Goal: Task Accomplishment & Management: Manage account settings

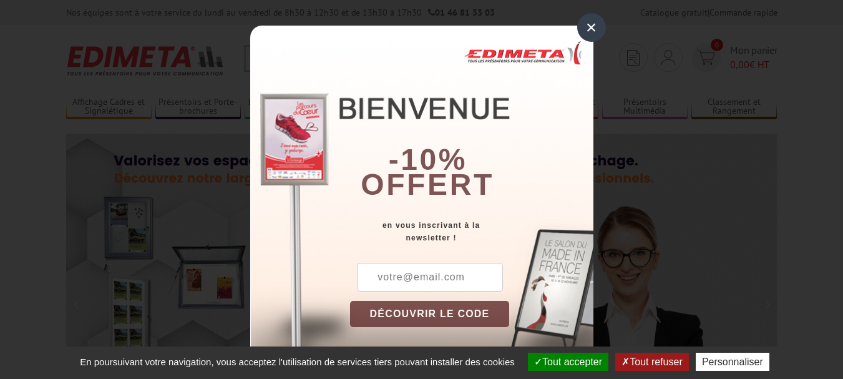
click at [590, 26] on div "×" at bounding box center [591, 27] width 29 height 29
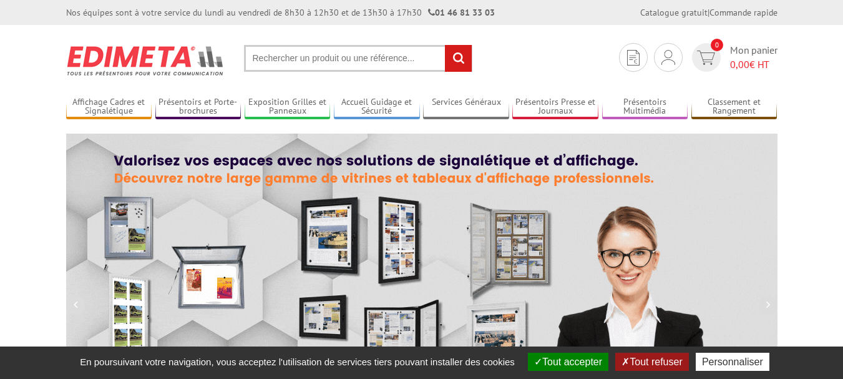
click at [564, 362] on button "Tout accepter" at bounding box center [568, 361] width 80 height 18
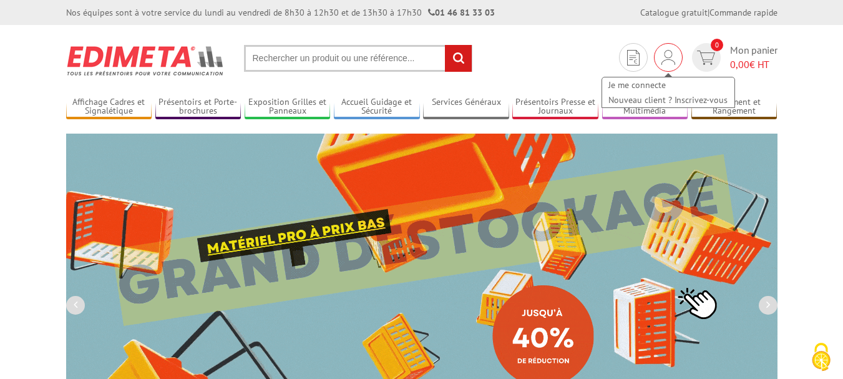
click at [684, 66] on div "Je me connecte Nouveau client ? Inscrivez-vous" at bounding box center [668, 86] width 135 height 44
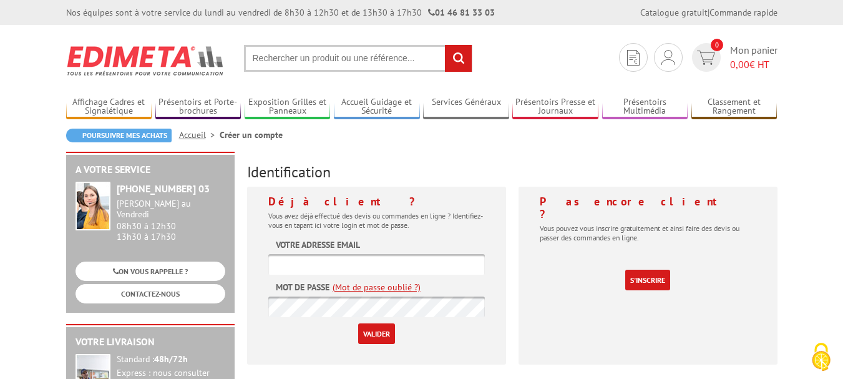
click at [354, 235] on div "Déjà client ? Vous avez déjà effectué des devis ou commandes en ligne ? Identif…" at bounding box center [376, 276] width 259 height 178
click at [352, 245] on label "Votre adresse email" at bounding box center [318, 244] width 84 height 12
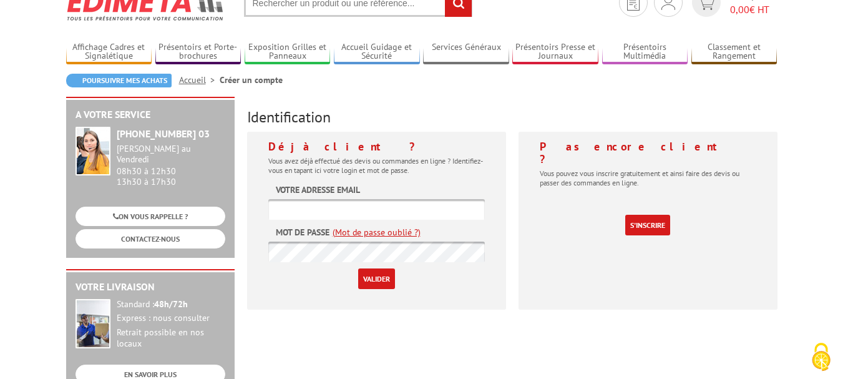
scroll to position [125, 0]
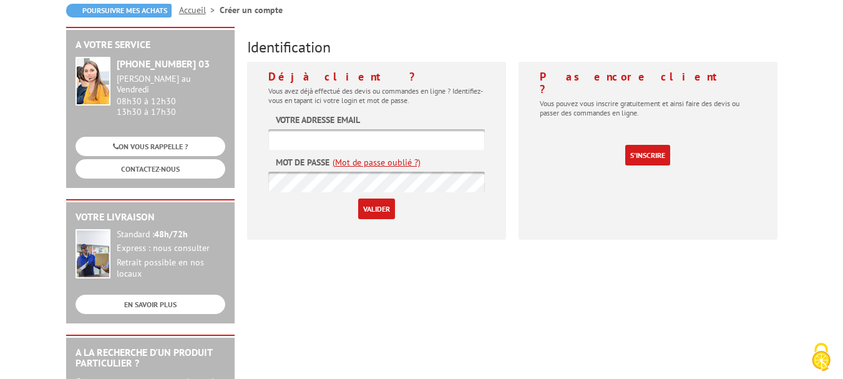
click at [330, 114] on label "Votre adresse email" at bounding box center [318, 120] width 84 height 12
click at [304, 127] on form "Votre adresse email Mot de passe (Mot de passe oublié ?) Valider" at bounding box center [376, 166] width 216 height 105
click at [305, 124] on label "Votre adresse email" at bounding box center [318, 120] width 84 height 12
click at [298, 117] on label "Votre adresse email" at bounding box center [318, 120] width 84 height 12
click at [354, 110] on div "Déjà client ? Vous avez déjà effectué des devis ou commandes en ligne ? Identif…" at bounding box center [376, 151] width 259 height 178
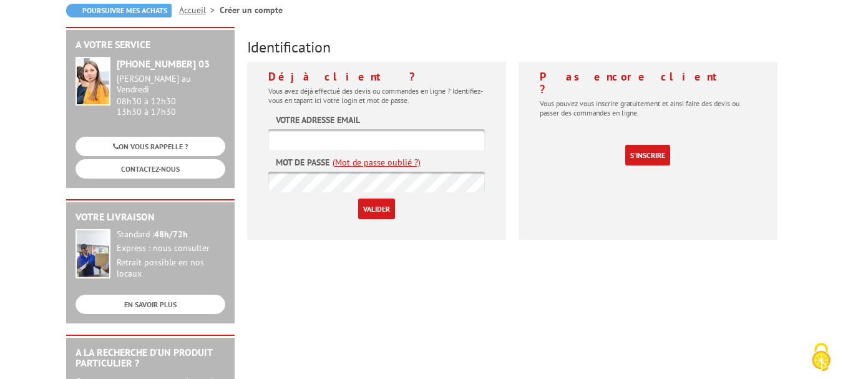
click at [293, 85] on div "Déjà client ? Vous avez déjà effectué des devis ou commandes en ligne ? Identif…" at bounding box center [376, 151] width 259 height 178
click at [374, 209] on input "Valider" at bounding box center [376, 208] width 37 height 21
click at [313, 137] on input "text" at bounding box center [376, 139] width 216 height 21
type input "s.balmain@mairie6pertuis.fr"
click at [302, 158] on label "Mot de passe" at bounding box center [303, 162] width 54 height 12
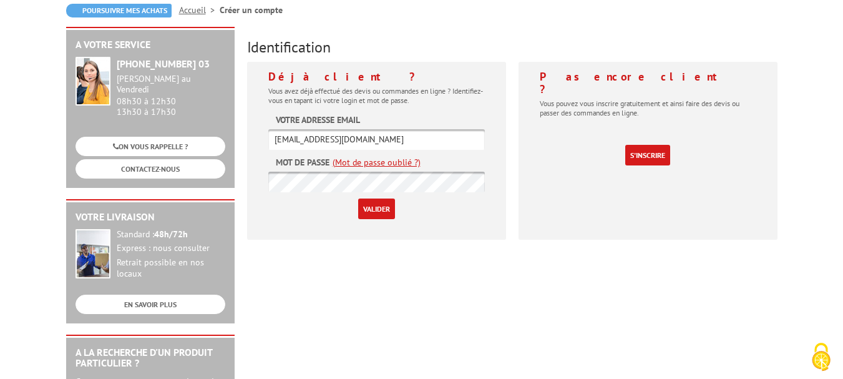
click at [363, 208] on input "Valider" at bounding box center [376, 208] width 37 height 21
click at [358, 198] on input "Valider" at bounding box center [376, 208] width 37 height 21
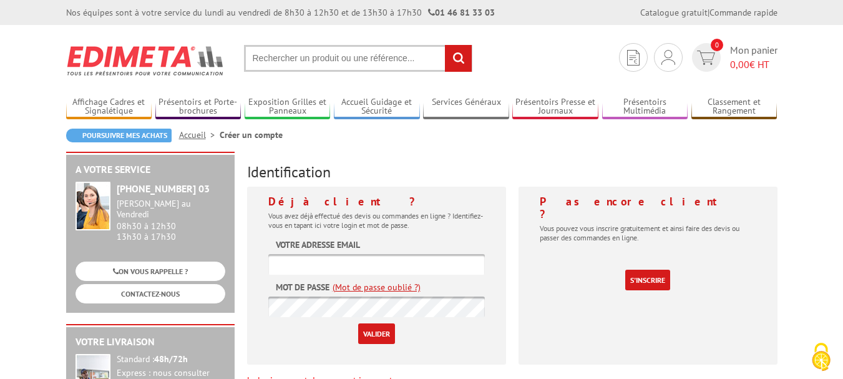
click at [301, 236] on div "Déjà client ? Vous avez déjà effectué des devis ou commandes en ligne ? Identif…" at bounding box center [376, 276] width 259 height 178
click at [301, 245] on label "Votre adresse email" at bounding box center [318, 244] width 84 height 12
click at [357, 245] on label "Votre adresse email" at bounding box center [318, 244] width 84 height 12
click at [369, 327] on input "Valider" at bounding box center [376, 333] width 37 height 21
type input "[EMAIL_ADDRESS][DOMAIN_NAME]"
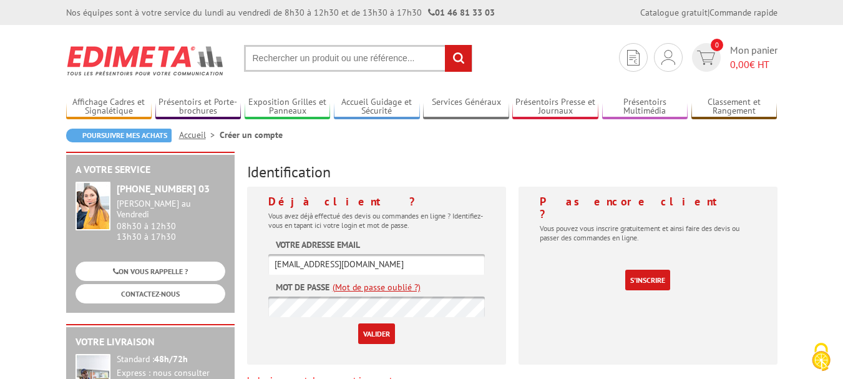
click at [365, 331] on input "Valider" at bounding box center [376, 333] width 37 height 21
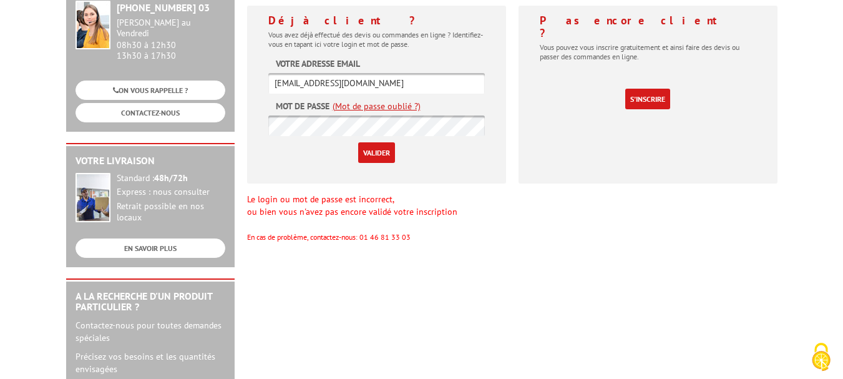
scroll to position [187, 0]
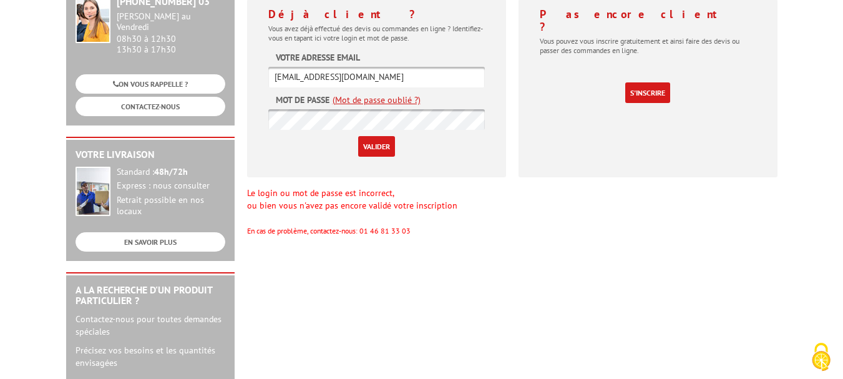
click at [385, 97] on link "(Mot de passe oublié ?)" at bounding box center [376, 100] width 88 height 12
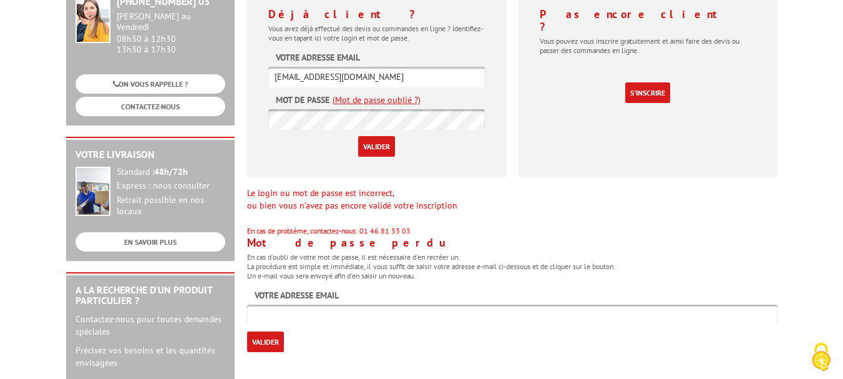
click at [304, 289] on label "Votre adresse email" at bounding box center [296, 295] width 84 height 12
click at [259, 338] on input "Valider" at bounding box center [265, 341] width 37 height 21
type input "[EMAIL_ADDRESS][DOMAIN_NAME]"
click at [258, 341] on input "Valider" at bounding box center [265, 341] width 37 height 21
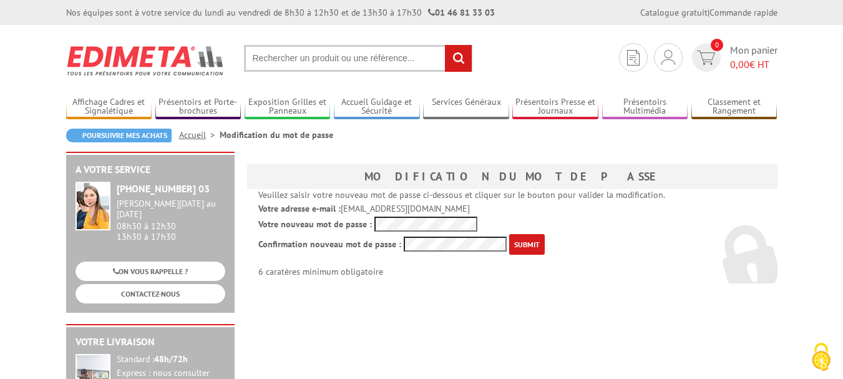
click at [509, 234] on input "submit" at bounding box center [527, 244] width 36 height 21
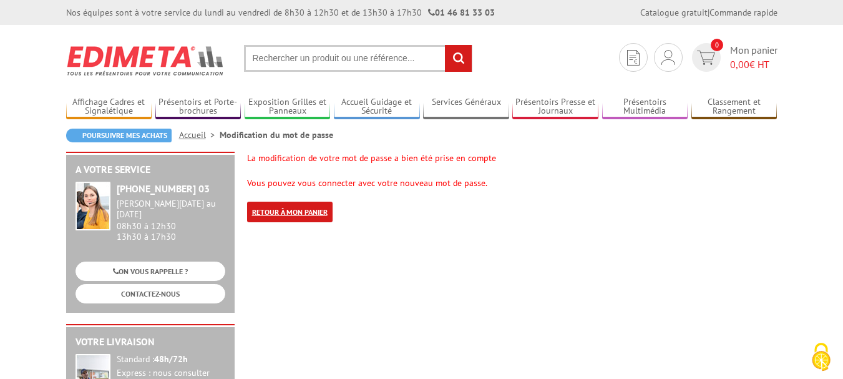
click at [271, 213] on link "Retour à mon panier" at bounding box center [289, 211] width 85 height 21
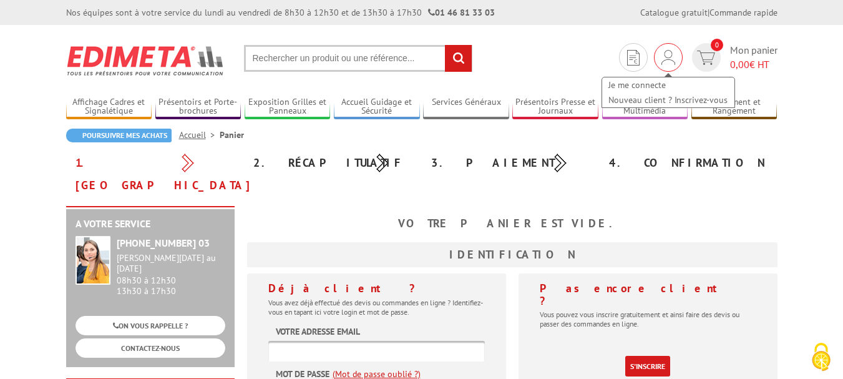
type input "s.balmain@mairie-pertuis.fr"
click at [670, 60] on img at bounding box center [668, 57] width 14 height 15
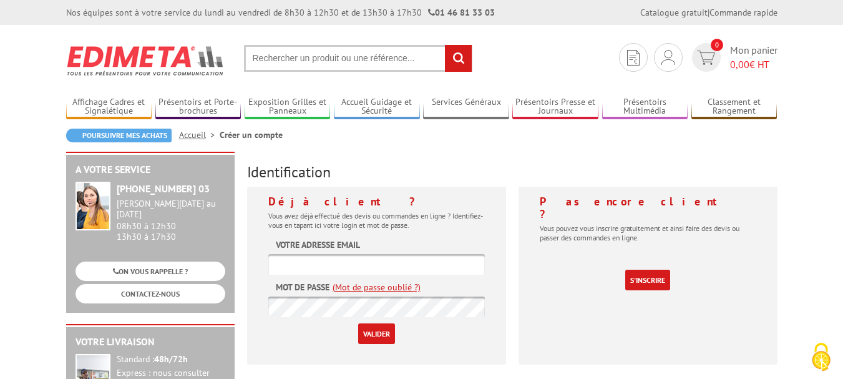
type input "[EMAIL_ADDRESS][DOMAIN_NAME]"
click at [367, 334] on input "Valider" at bounding box center [376, 333] width 37 height 21
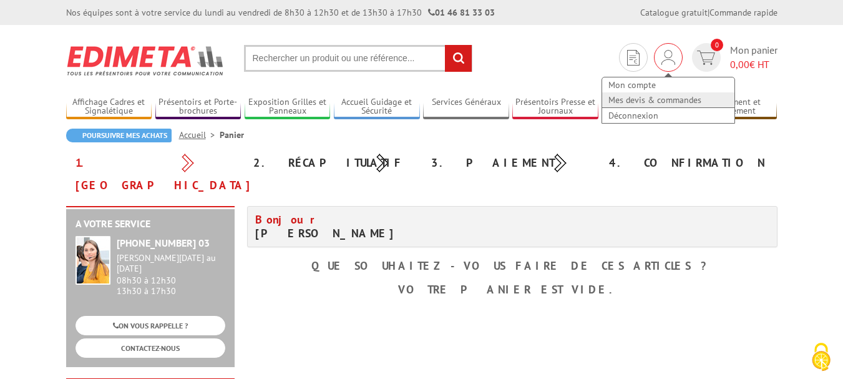
click at [646, 97] on link "Mes devis & commandes" at bounding box center [668, 99] width 132 height 15
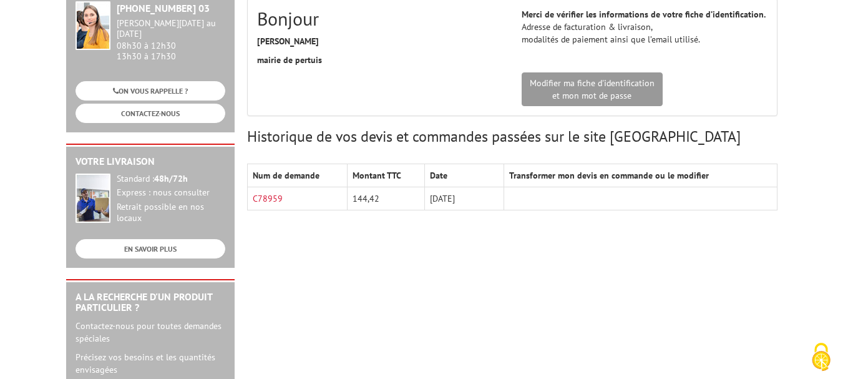
scroll to position [187, 0]
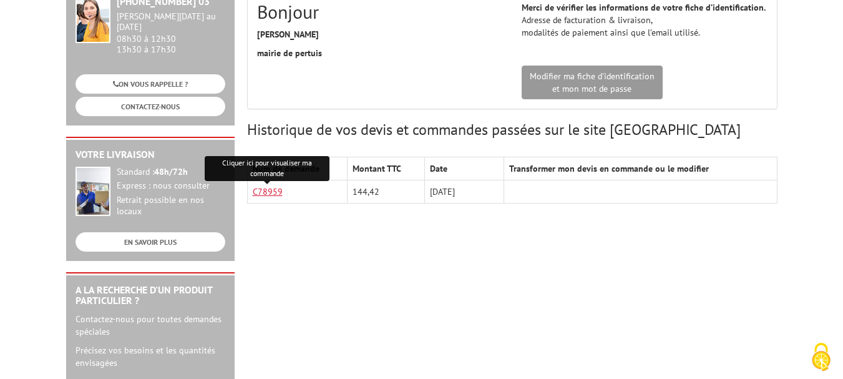
click at [266, 191] on link "C78959" at bounding box center [268, 191] width 30 height 11
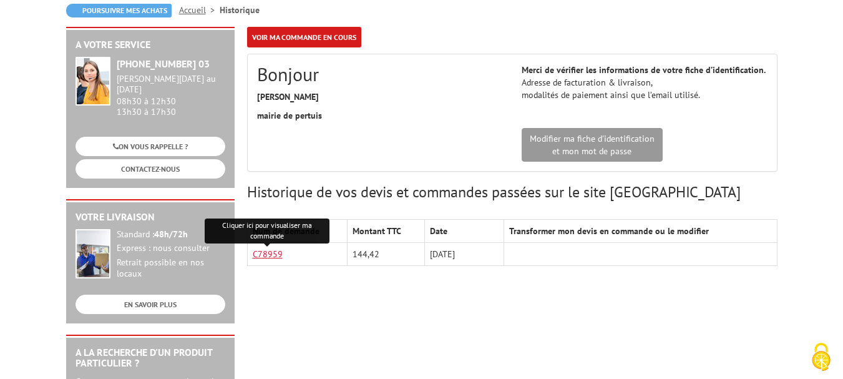
scroll to position [0, 0]
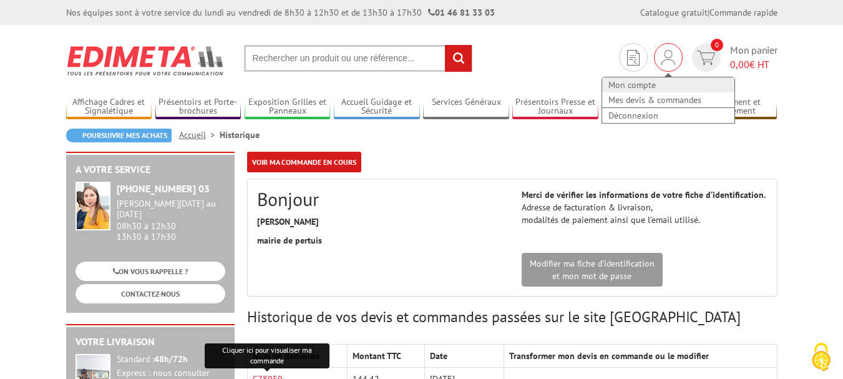
click at [632, 84] on link "Mon compte" at bounding box center [668, 84] width 132 height 15
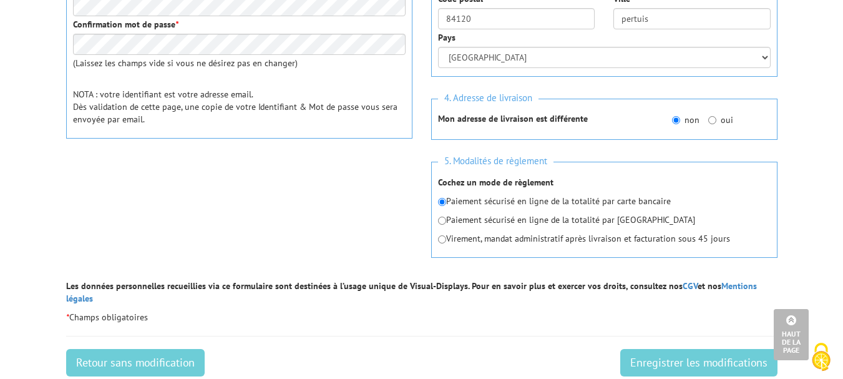
scroll to position [499, 0]
